Goal: Task Accomplishment & Management: Manage account settings

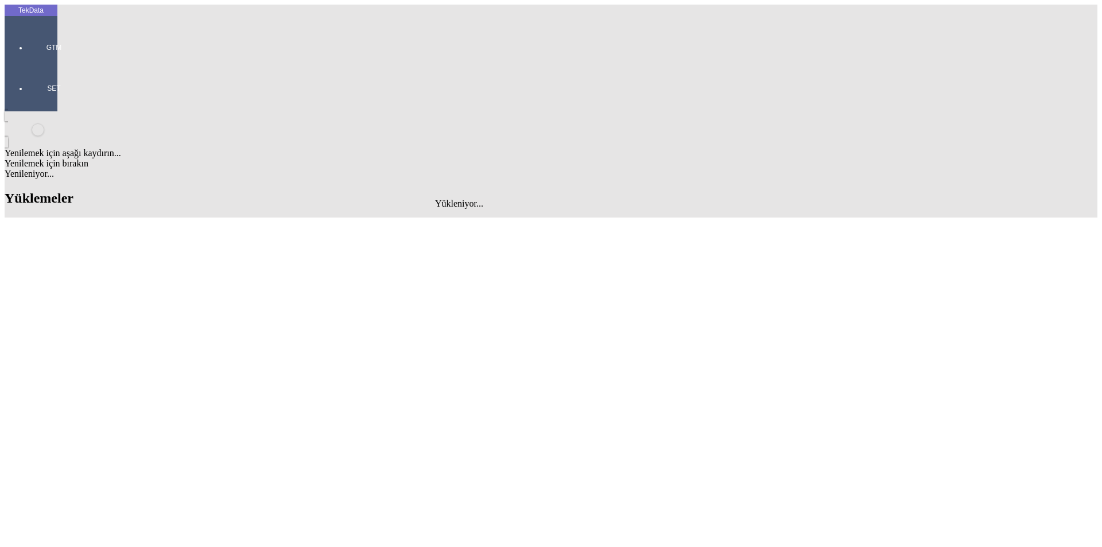
type input "THE MOST"
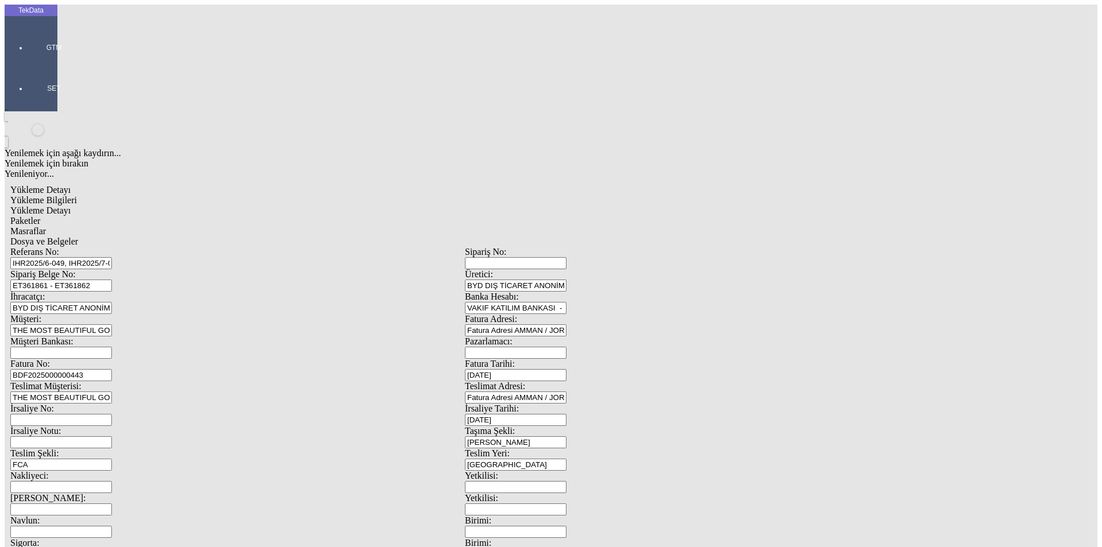
drag, startPoint x: 240, startPoint y: 107, endPoint x: 108, endPoint y: 105, distance: 132.5
click at [108, 269] on div "Sipariş Belge No: ET361861 - ET361862" at bounding box center [237, 280] width 454 height 22
drag, startPoint x: 190, startPoint y: 79, endPoint x: 0, endPoint y: 77, distance: 189.9
click at [5, 77] on div "TekData GTM SET Yenilemek için aşağı kaydırın... Yenilemek için bırakın Yenilen…" at bounding box center [465, 454] width 920 height 898
paste input "7-066, IHR2025/8-065, IHR2025/9-02"
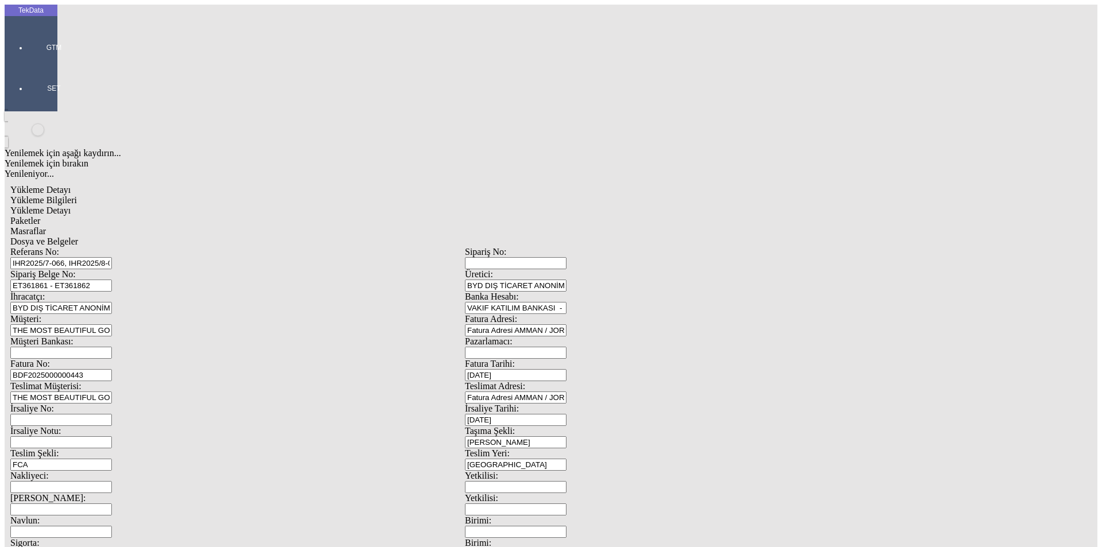
type input "IHR2025/7-066, IHR2025/8-065, IHR2025/9-026"
drag, startPoint x: 249, startPoint y: 101, endPoint x: 29, endPoint y: 85, distance: 220.3
click at [29, 85] on div "TekData GTM SET Yenilemek için aşağı kaydırın... Yenilemek için bırakın Yenilen…" at bounding box center [465, 454] width 920 height 898
paste input "4710"
type input "ET364710"
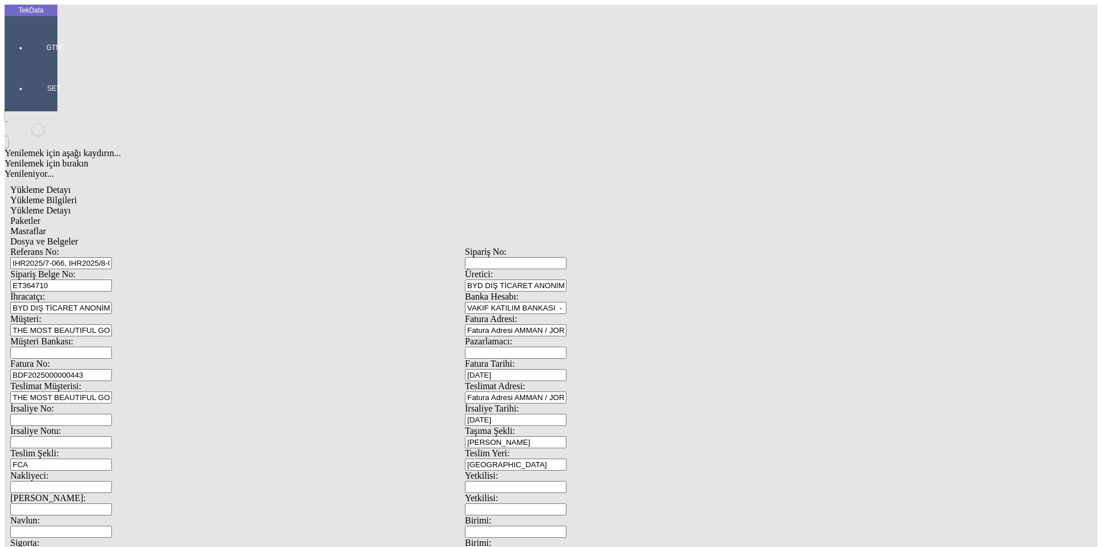
click at [112, 369] on input "BDF2025000000443" at bounding box center [61, 375] width 102 height 12
type input "BDF2025000000"
type input "[DATE]"
drag, startPoint x: 684, startPoint y: 232, endPoint x: 538, endPoint y: 219, distance: 146.9
click at [538, 247] on div "Referans No: IHR2025/7-066, IHR2025/8-065, IHR2025/9-026 Sipariş No: [STREET_AD…" at bounding box center [464, 515] width 909 height 537
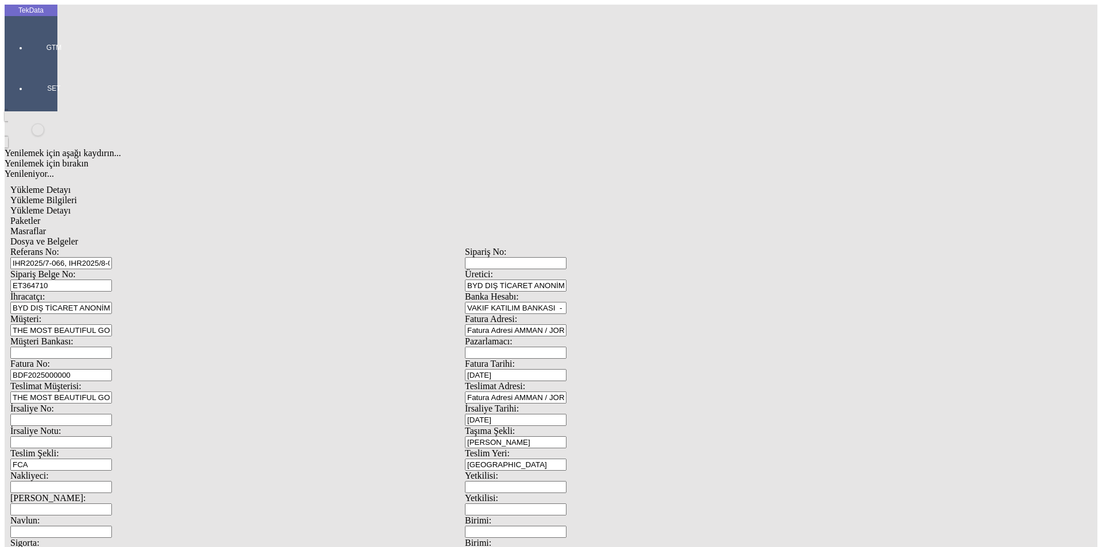
scroll to position [99, 0]
type input "[DATE]"
drag, startPoint x: 200, startPoint y: 290, endPoint x: 30, endPoint y: 274, distance: 171.2
click at [31, 277] on div "TekData GTM SET Yenilemek için aşağı kaydırın... Yenilemek için bırakın Yenilen…" at bounding box center [465, 454] width 920 height 898
type input "[DATE]"
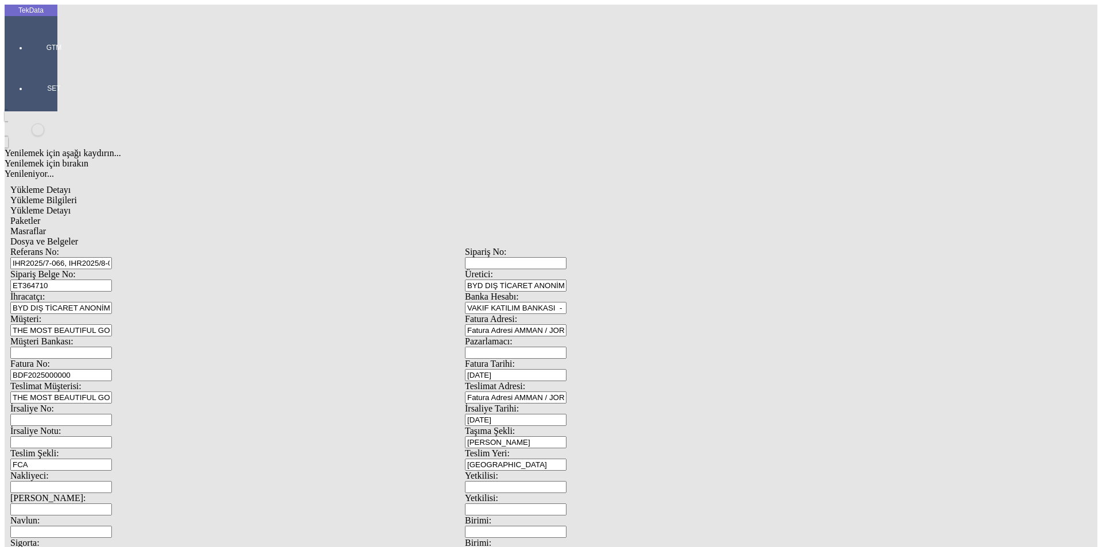
drag, startPoint x: 82, startPoint y: 390, endPoint x: 50, endPoint y: 384, distance: 32.1
click at [51, 391] on div "TekData GTM SET Yenilemek için aşağı kaydırın... Yenilemek için bırakın Yenilen…" at bounding box center [465, 454] width 920 height 898
type input "[DATE]"
click at [29, 438] on div "TekData GTM SET Yenilemek için aşağı kaydırın... Yenilemek için bırakın Yenilen…" at bounding box center [465, 454] width 920 height 898
drag, startPoint x: 196, startPoint y: 452, endPoint x: 197, endPoint y: 443, distance: 8.7
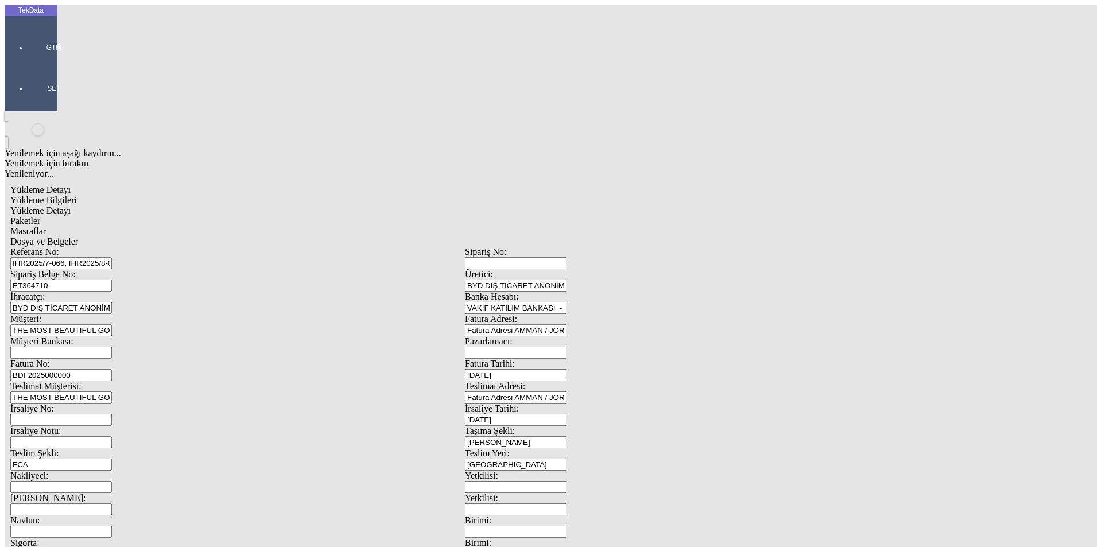
drag, startPoint x: 197, startPoint y: 443, endPoint x: 80, endPoint y: 441, distance: 117.1
type input "3081.1"
drag, startPoint x: 594, startPoint y: 449, endPoint x: 459, endPoint y: 456, distance: 135.6
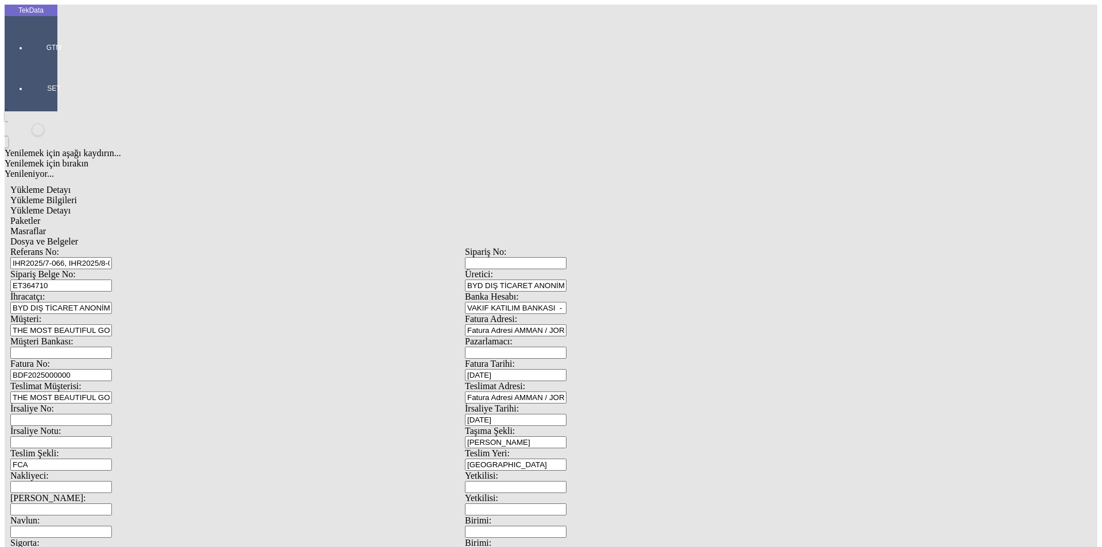
click at [523, 456] on div "Referans No: IHR2025/7-066, IHR2025/8-065, IHR2025/9-026 Sipariş No: [STREET_AD…" at bounding box center [464, 515] width 909 height 537
type input "3119.6"
click at [71, 205] on span "Yükleme Detayı" at bounding box center [40, 210] width 60 height 10
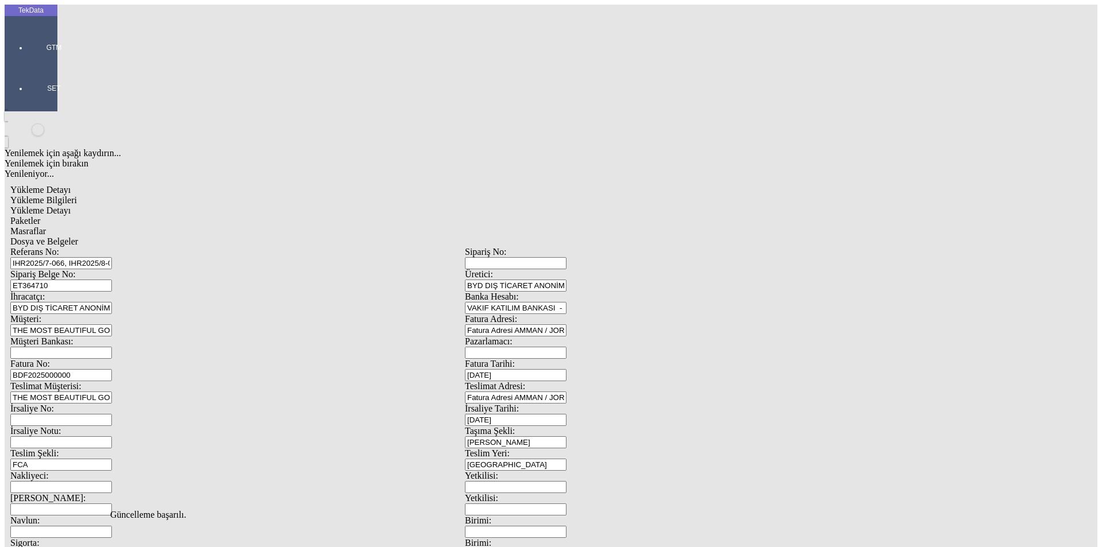
drag, startPoint x: 52, startPoint y: 159, endPoint x: 22, endPoint y: 159, distance: 30.4
type input "4819.3"
type input "2"
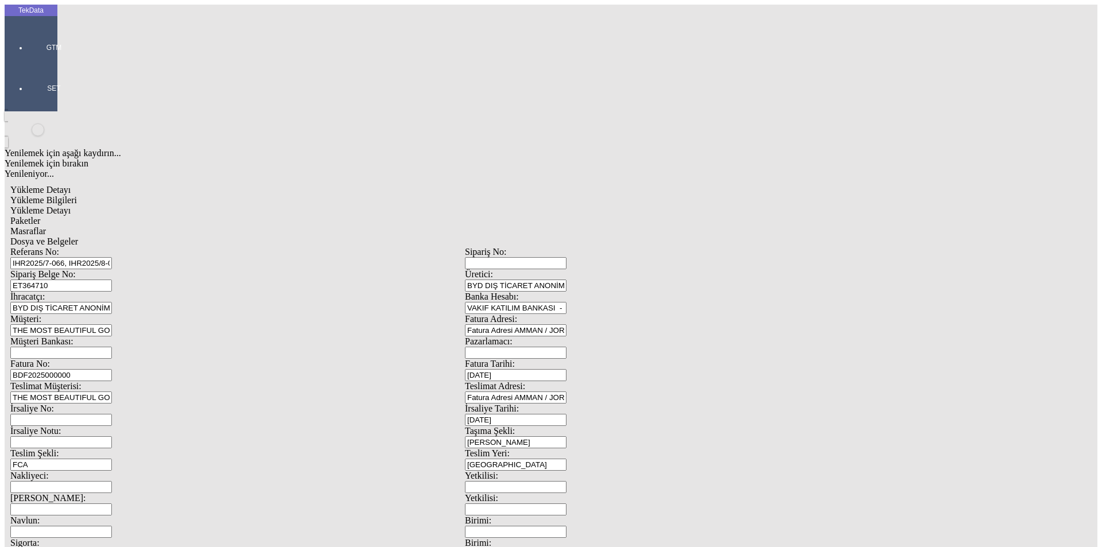
type input "320"
type input "2379.75"
type input "2404.5"
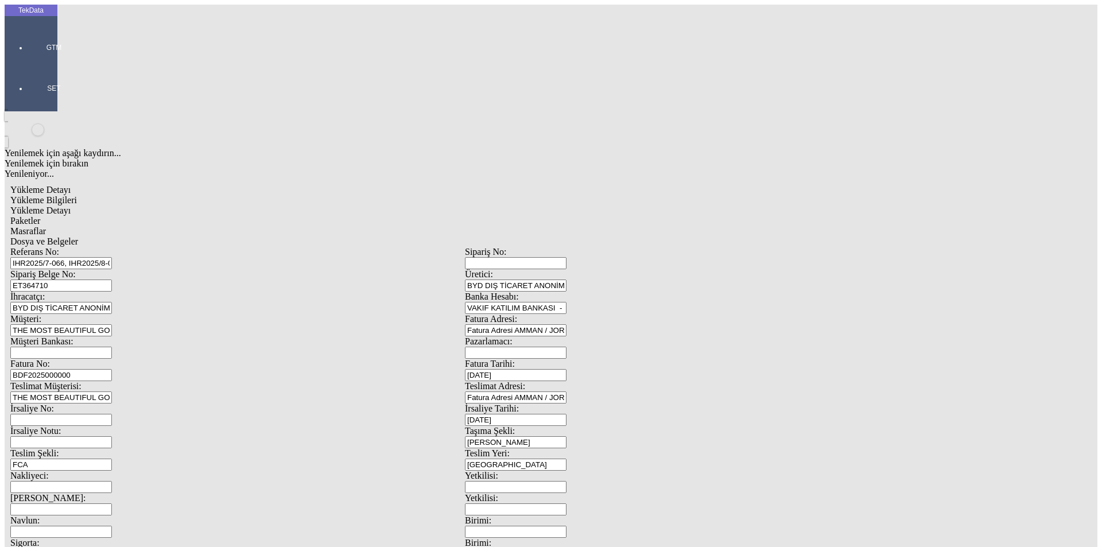
drag, startPoint x: 163, startPoint y: 181, endPoint x: 36, endPoint y: 181, distance: 126.8
type input "2657.9"
type input "2.25"
type input "320"
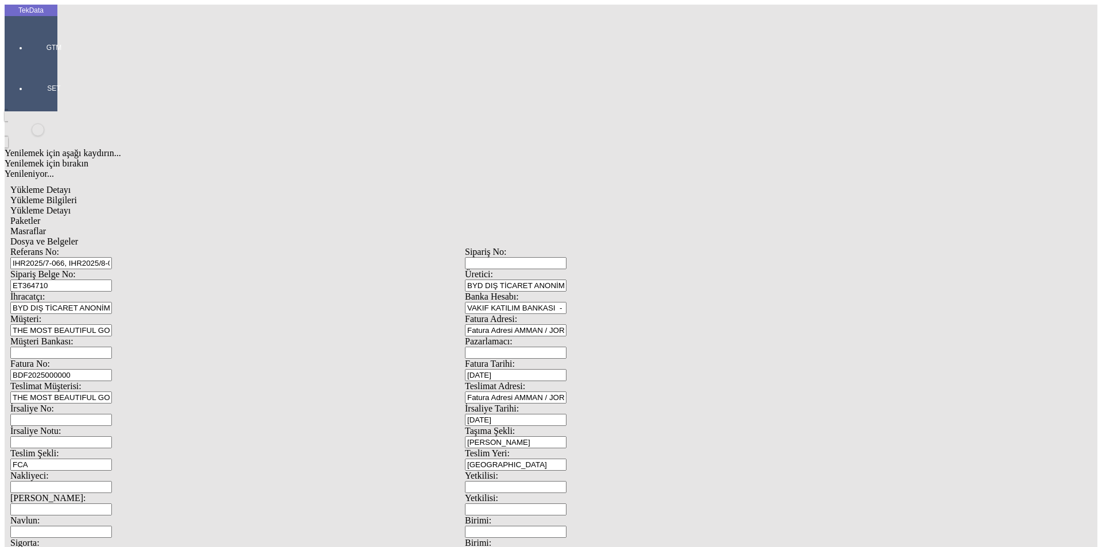
type input "701.35"
type input "715.1"
drag, startPoint x: 270, startPoint y: 61, endPoint x: 374, endPoint y: 61, distance: 104.4
click at [40, 216] on span "Paketler" at bounding box center [25, 221] width 30 height 10
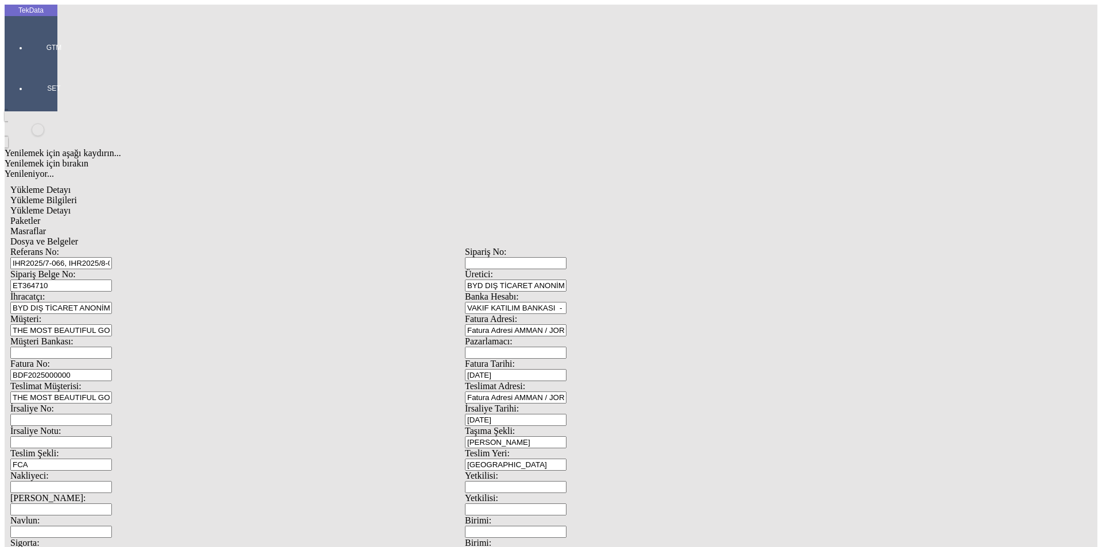
drag, startPoint x: 616, startPoint y: 117, endPoint x: 478, endPoint y: 112, distance: 138.3
type input "45"
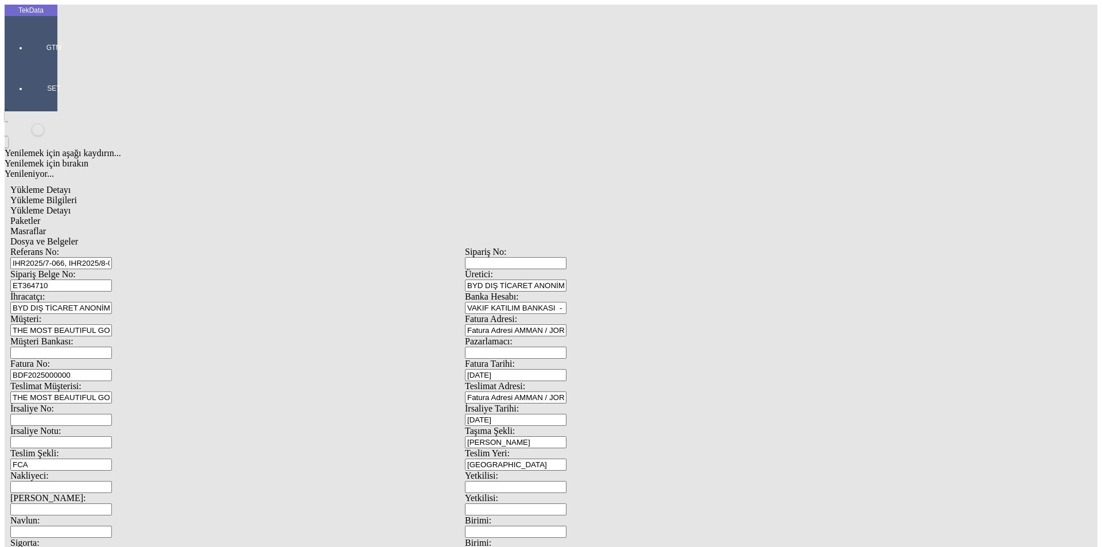
click at [46, 226] on span "Masraflar" at bounding box center [28, 231] width 36 height 10
click at [419, 236] on div "Dosya ve Belgeler" at bounding box center [464, 241] width 909 height 10
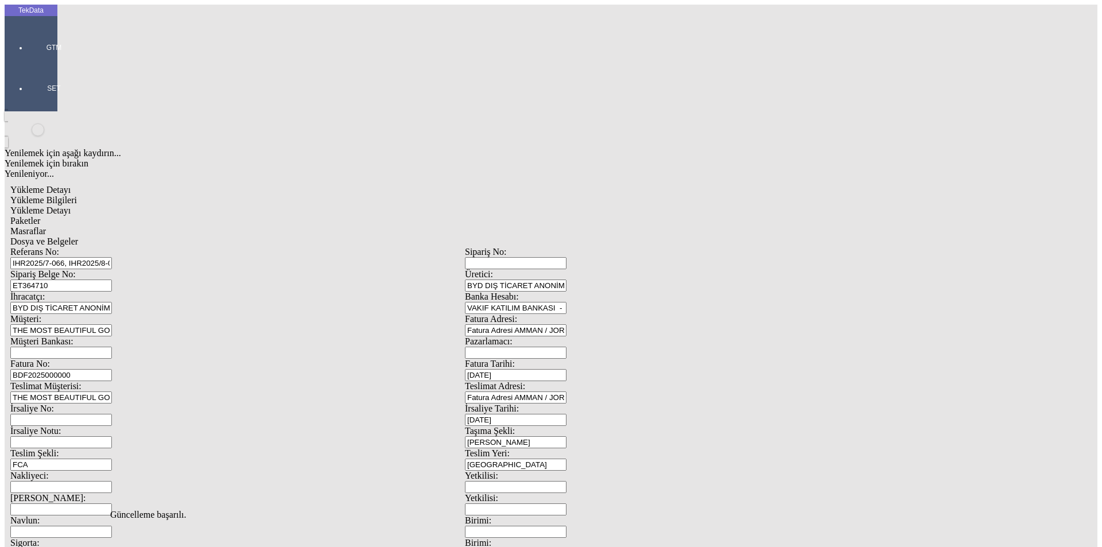
scroll to position [0, 0]
click at [71, 205] on span "Yükleme Detayı" at bounding box center [40, 210] width 60 height 10
click at [40, 216] on span "Paketler" at bounding box center [25, 221] width 30 height 10
click at [361, 226] on div "Masraflar" at bounding box center [464, 231] width 909 height 10
click at [78, 236] on span "Dosya ve Belgeler" at bounding box center [44, 241] width 68 height 10
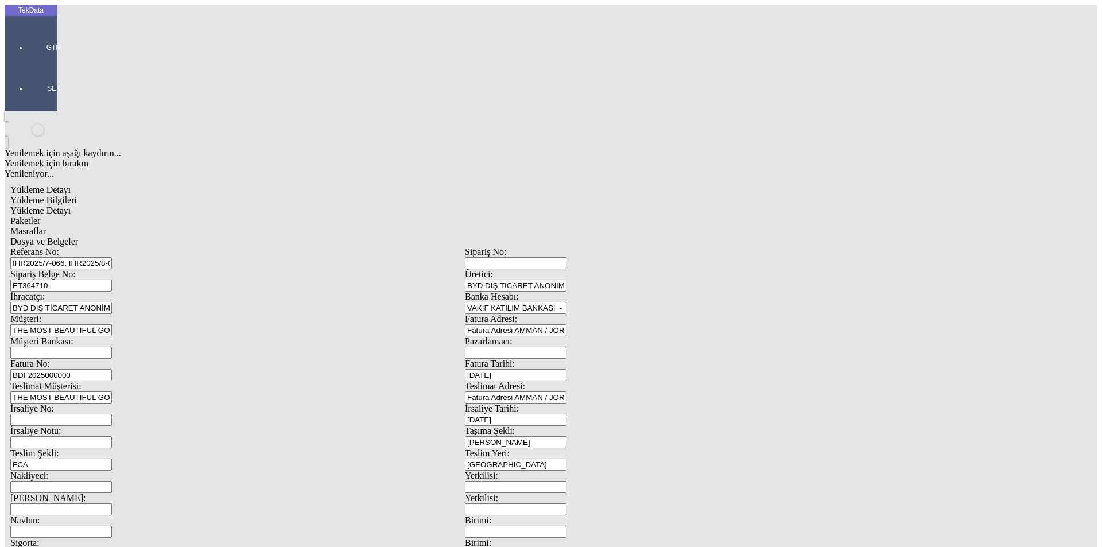
click at [78, 236] on span "Dosya ve Belgeler" at bounding box center [44, 241] width 68 height 10
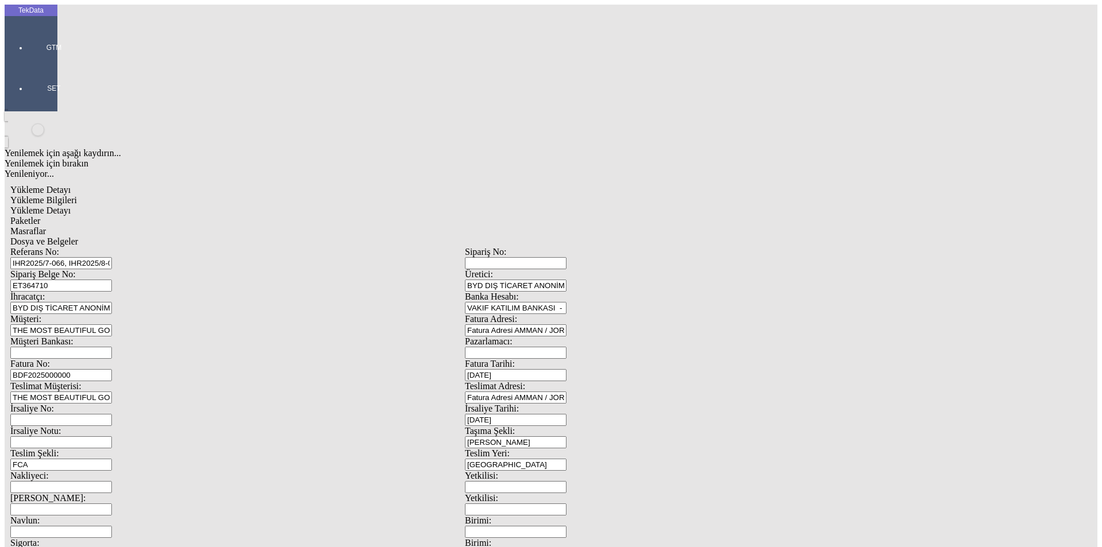
click at [77, 195] on span "Yükleme Bilgileri" at bounding box center [43, 200] width 67 height 10
drag, startPoint x: 324, startPoint y: 87, endPoint x: 0, endPoint y: 72, distance: 324.0
drag, startPoint x: 225, startPoint y: 104, endPoint x: 94, endPoint y: 103, distance: 132.0
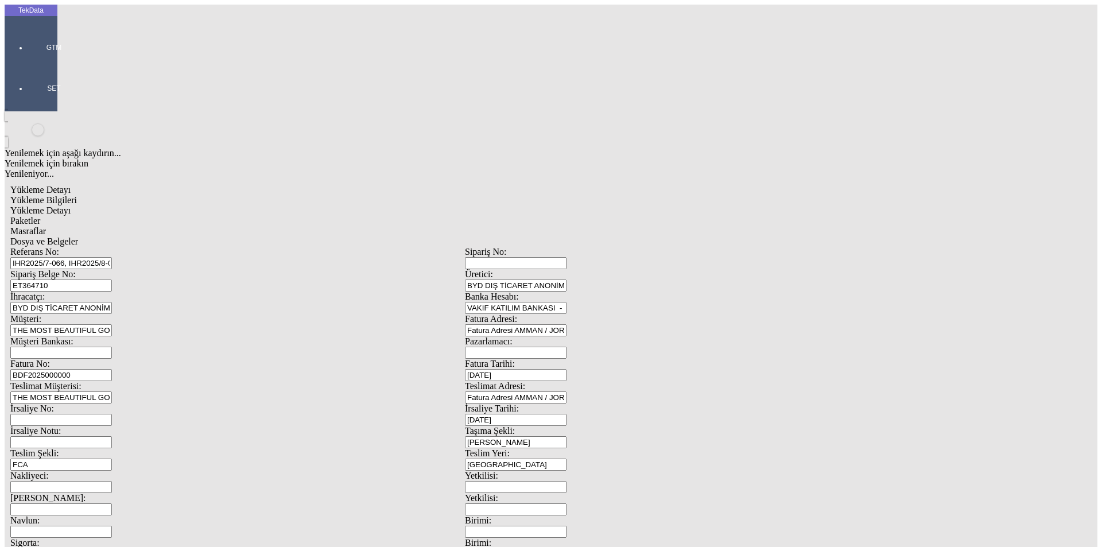
click at [94, 269] on div "Sipariş Belge No: ET364710" at bounding box center [237, 280] width 454 height 22
